Goal: Communication & Community: Connect with others

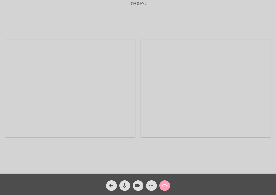
click at [165, 184] on mat-icon "call_end" at bounding box center [164, 185] width 6 height 6
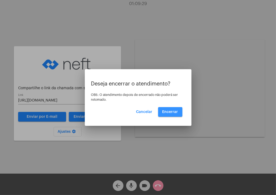
click at [176, 112] on span "Encerrar" at bounding box center [170, 112] width 16 height 4
